Goal: Transaction & Acquisition: Book appointment/travel/reservation

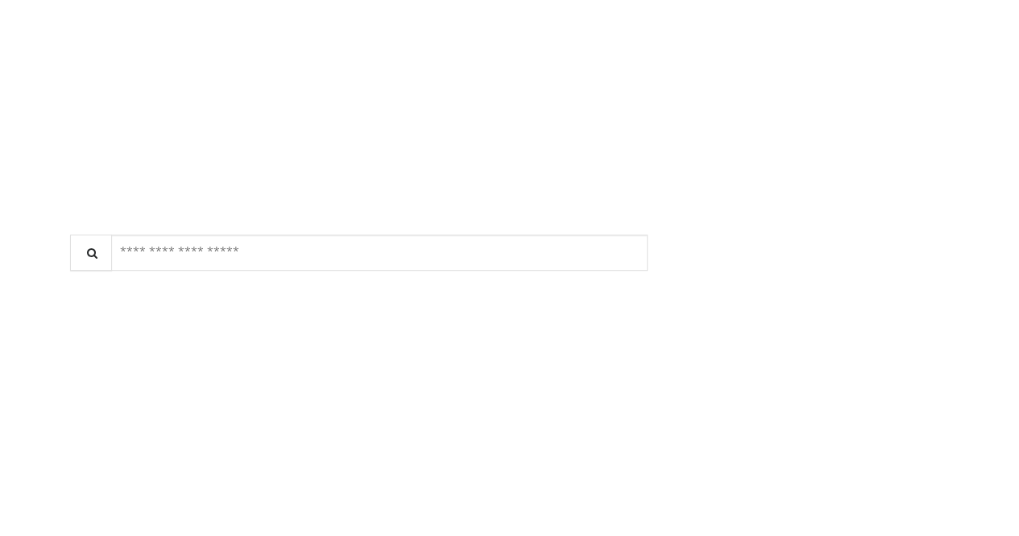
scroll to position [531, 0]
click at [362, 226] on div "Each haircut is a combination of scissors and clippers and includes a great cut…" at bounding box center [246, 210] width 324 height 72
click at [332, 341] on div "****** $50.63 | 20min" at bounding box center [216, 332] width 263 height 77
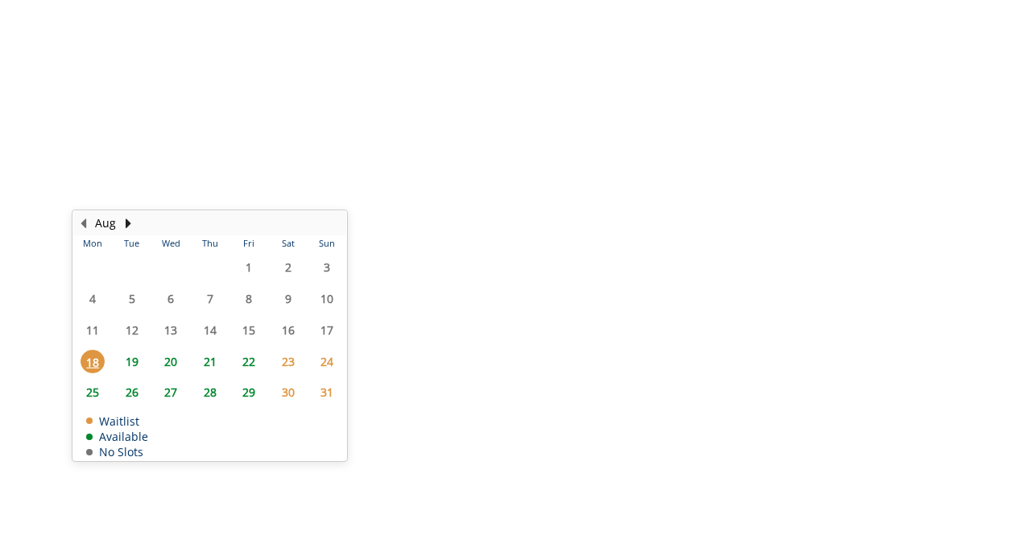
scroll to position [573, 0]
click at [132, 354] on span "19" at bounding box center [132, 360] width 24 height 23
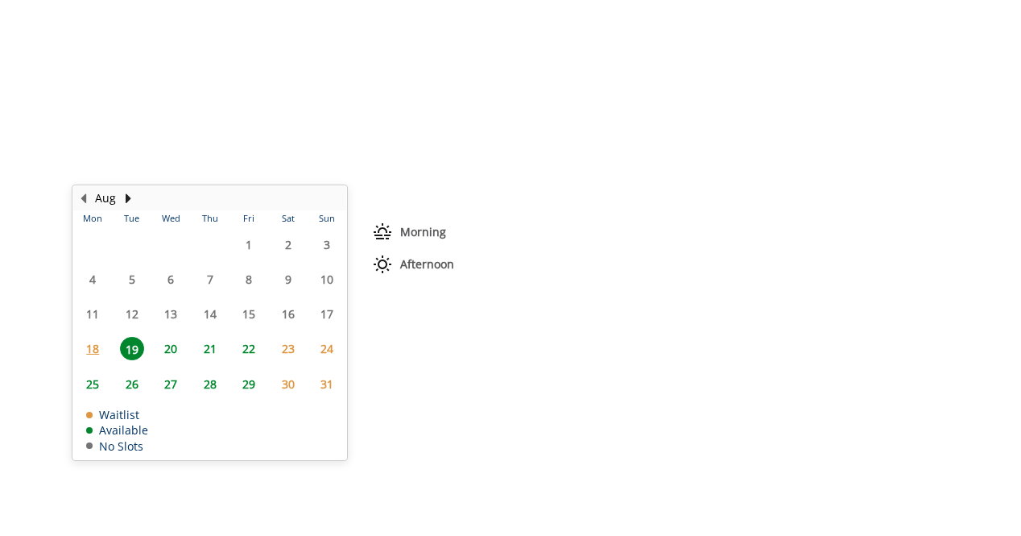
scroll to position [81, 0]
click at [561, 342] on span "3:00 PM" at bounding box center [594, 348] width 68 height 13
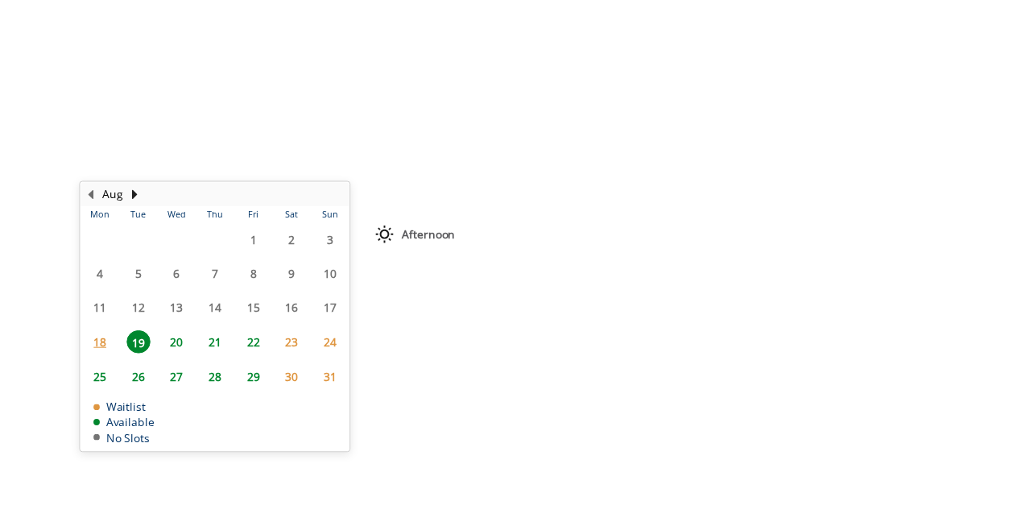
scroll to position [888, 0]
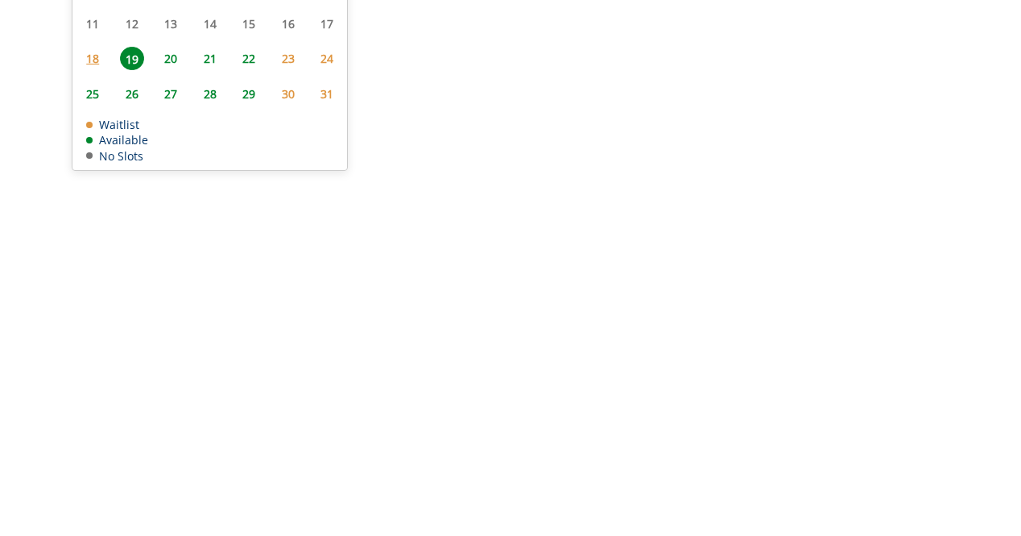
click at [530, 345] on button "BOOK NOW" at bounding box center [536, 347] width 210 height 37
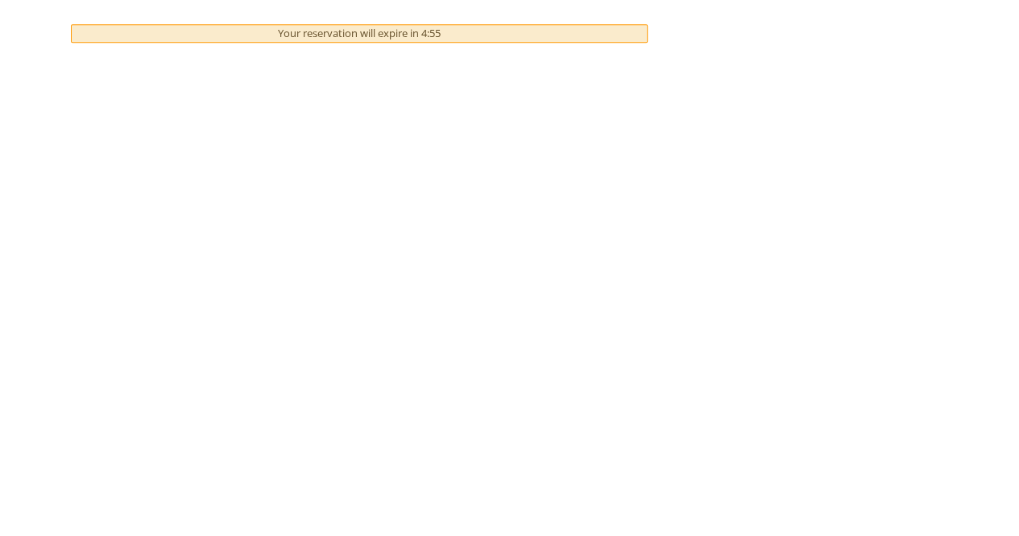
scroll to position [403, 0]
click at [91, 250] on span at bounding box center [99, 244] width 48 height 34
click at [90, 244] on span at bounding box center [99, 244] width 48 height 34
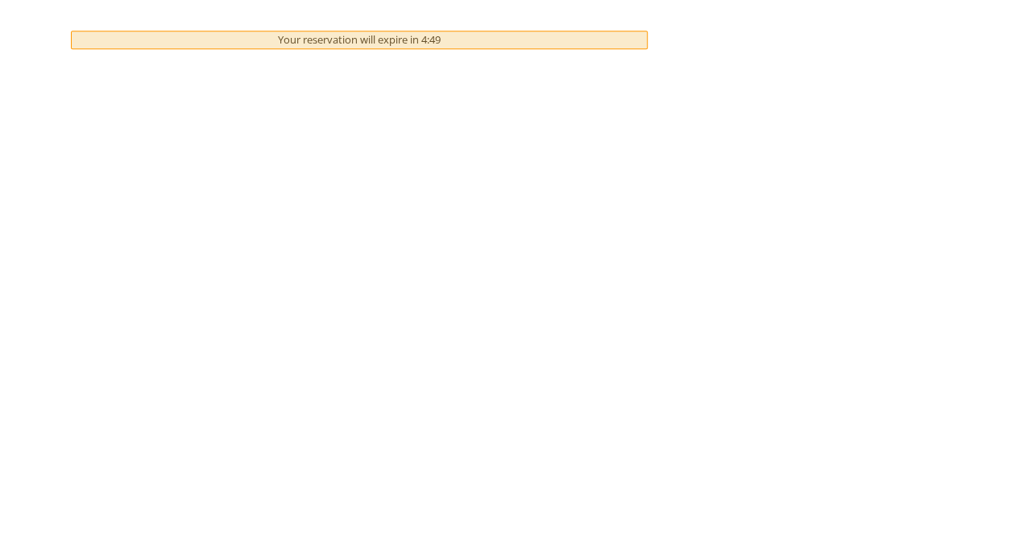
scroll to position [743, 0]
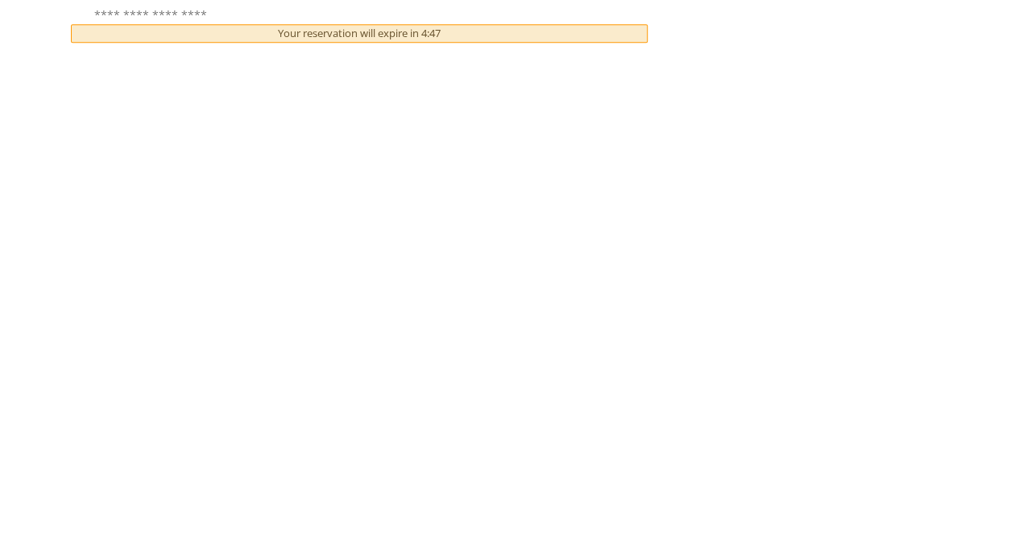
click at [454, 461] on button "Pay $54.00 and Book" at bounding box center [403, 469] width 146 height 36
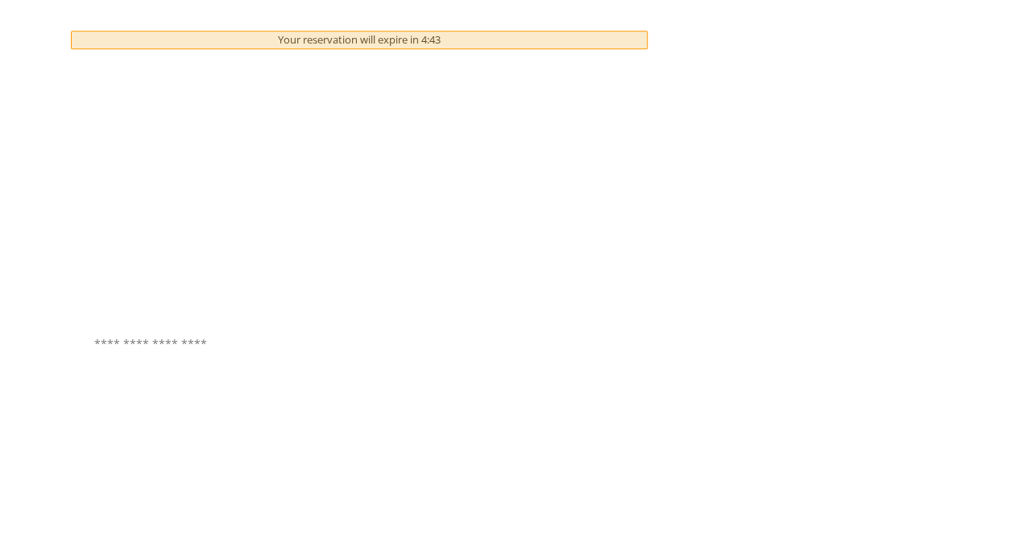
scroll to position [99, 0]
